Goal: Find specific page/section: Find specific page/section

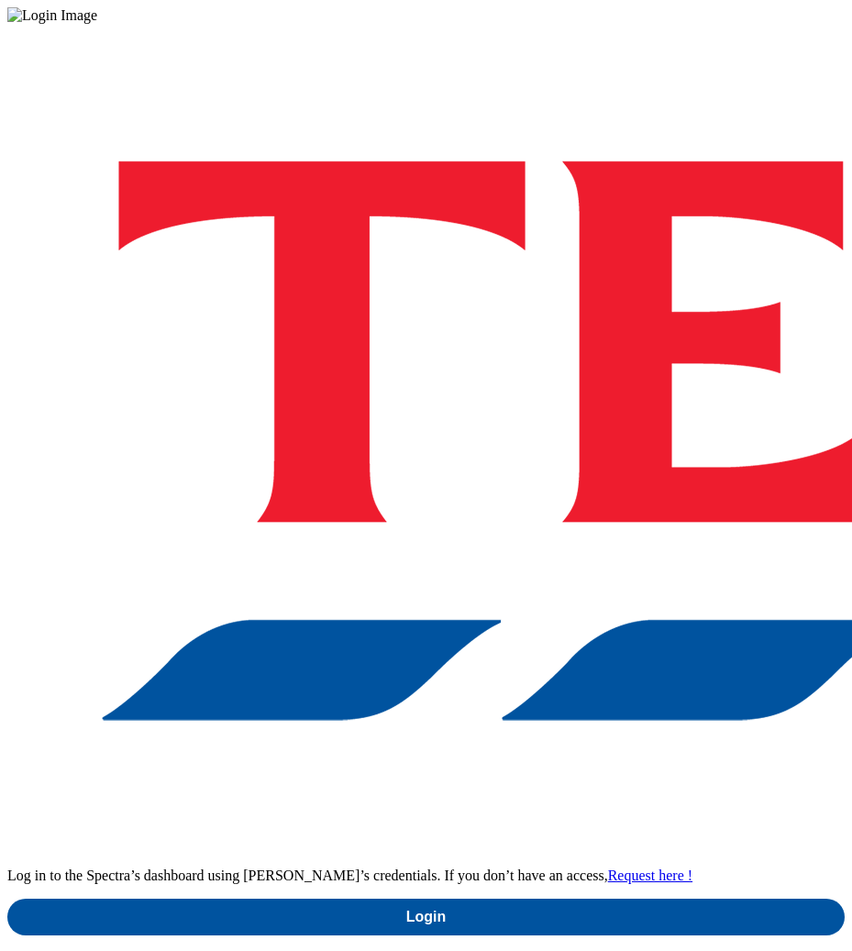
click at [656, 868] on link "Request here !" at bounding box center [650, 876] width 84 height 16
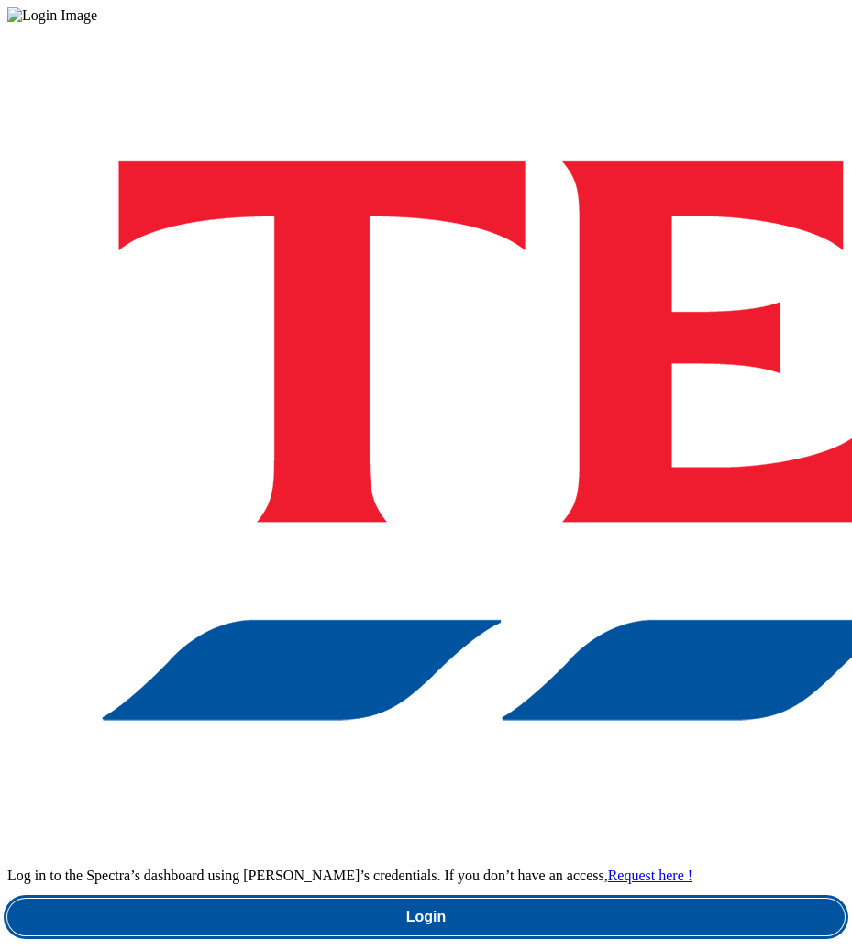
click at [518, 899] on link "Login" at bounding box center [425, 917] width 837 height 37
